Goal: Transaction & Acquisition: Purchase product/service

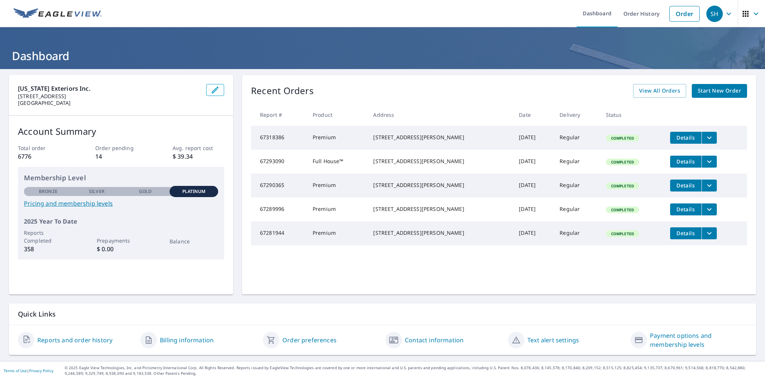
click at [713, 90] on span "Start New Order" at bounding box center [719, 90] width 43 height 9
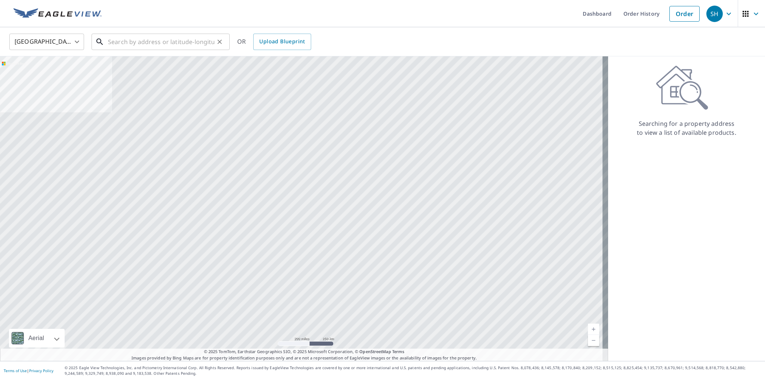
click at [112, 41] on input "text" at bounding box center [161, 41] width 107 height 21
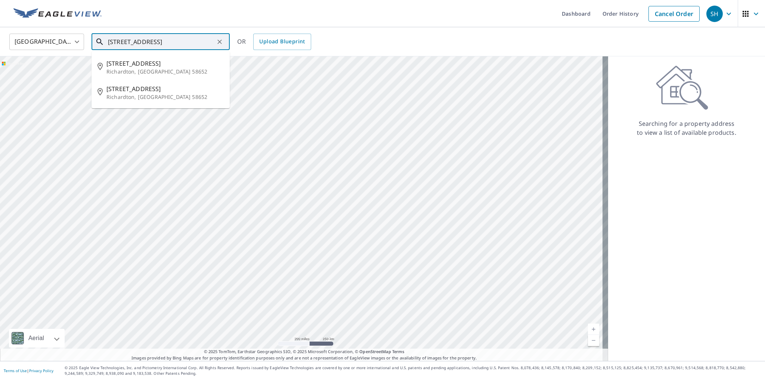
click at [188, 41] on input "[STREET_ADDRESS]" at bounding box center [161, 41] width 107 height 21
click at [127, 95] on p "[GEOGRAPHIC_DATA]" at bounding box center [165, 96] width 117 height 7
type input "[STREET_ADDRESS]"
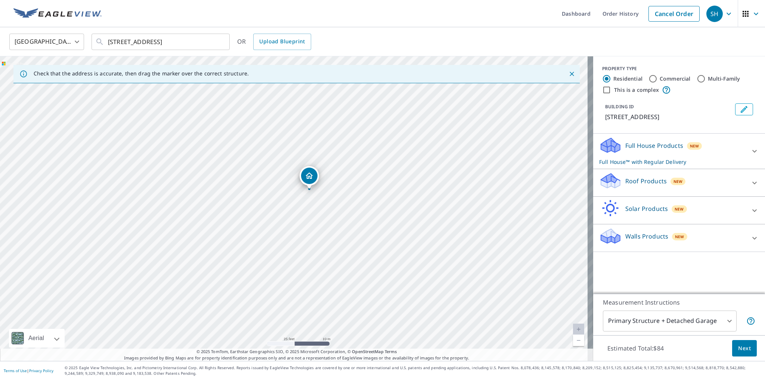
click at [750, 150] on icon at bounding box center [754, 151] width 9 height 9
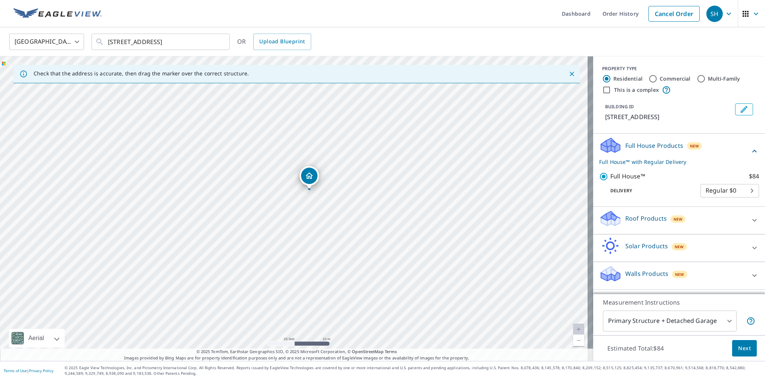
click at [750, 153] on icon at bounding box center [754, 151] width 9 height 9
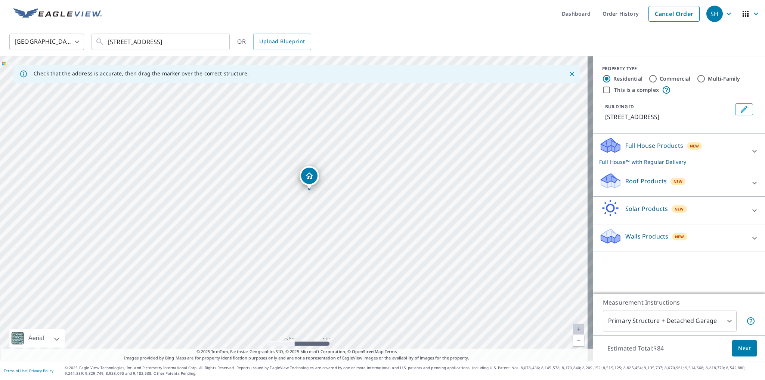
click at [632, 184] on p "Roof Products" at bounding box center [646, 181] width 41 height 9
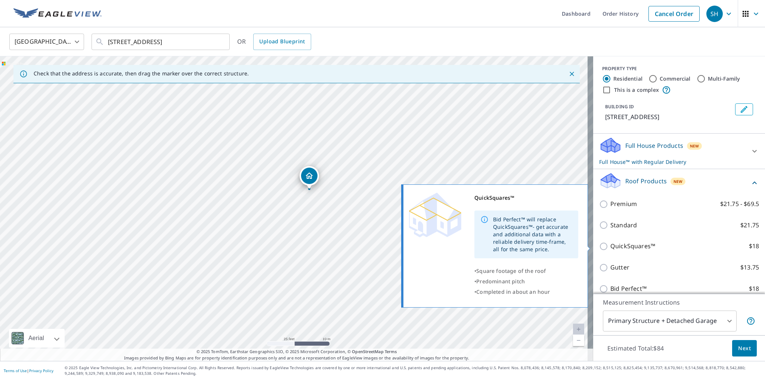
click at [599, 247] on input "QuickSquares™ $18" at bounding box center [604, 246] width 11 height 9
checkbox input "true"
checkbox input "false"
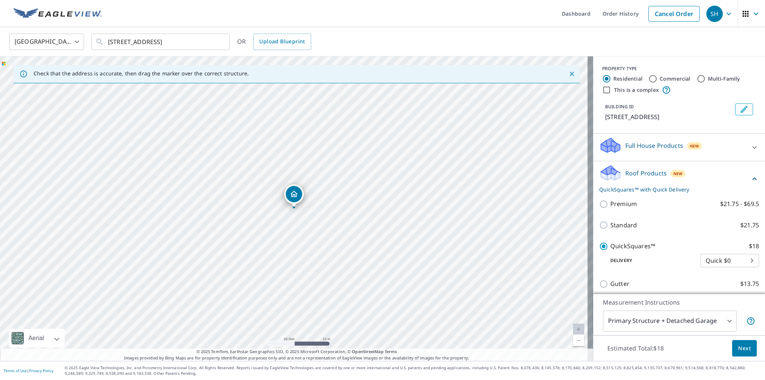
click at [740, 351] on span "Next" at bounding box center [744, 348] width 13 height 9
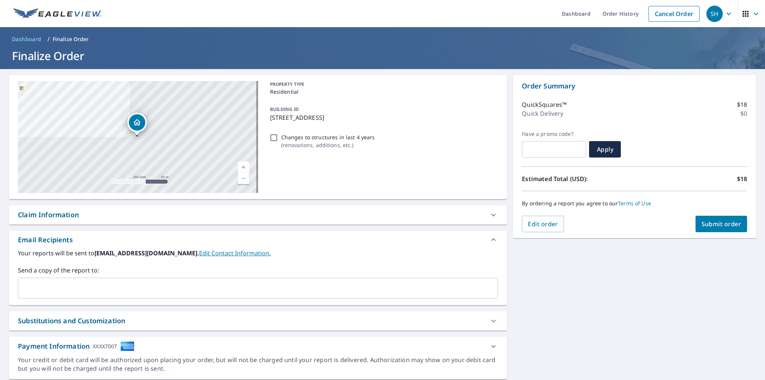
click at [86, 293] on input "text" at bounding box center [252, 288] width 462 height 14
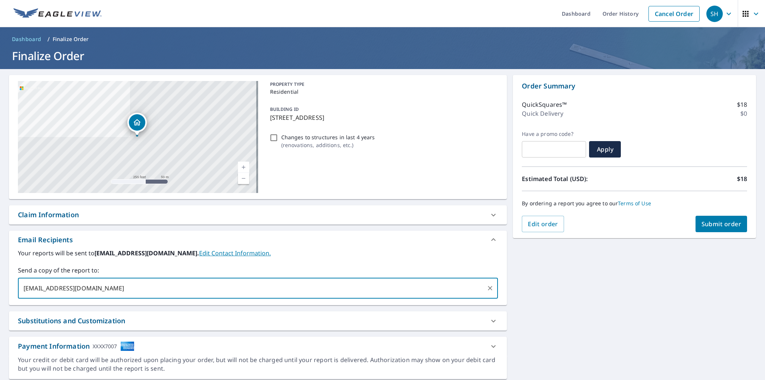
type input "[EMAIL_ADDRESS][DOMAIN_NAME]"
checkbox input "true"
type input "[EMAIL_ADDRESS][DOMAIN_NAME]"
click at [719, 225] on span "Submit order" at bounding box center [722, 224] width 40 height 8
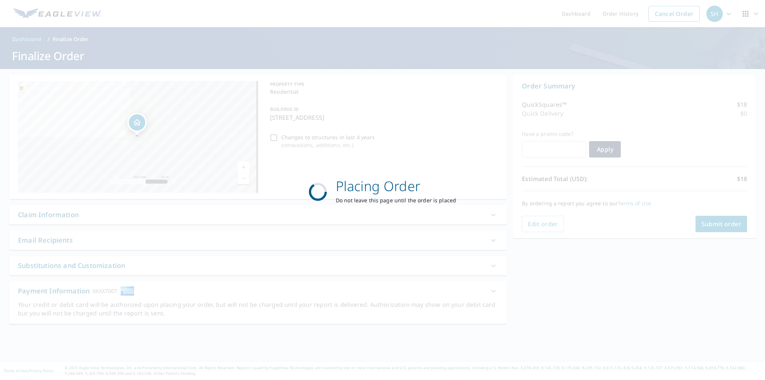
checkbox input "true"
